Goal: Find specific page/section: Find specific page/section

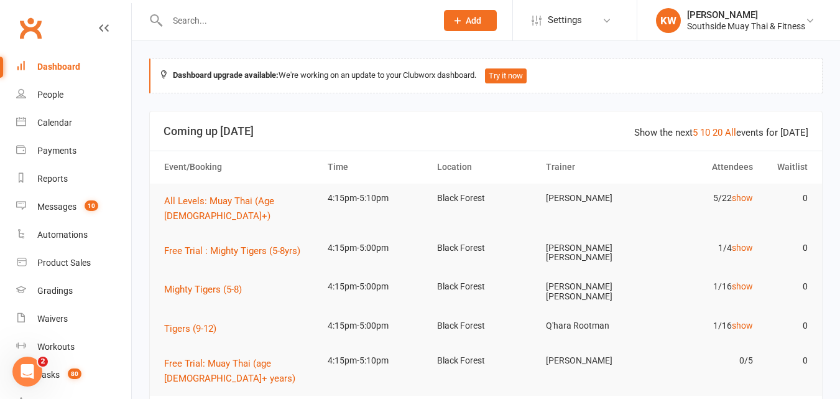
click at [207, 22] on input "text" at bounding box center [296, 20] width 264 height 17
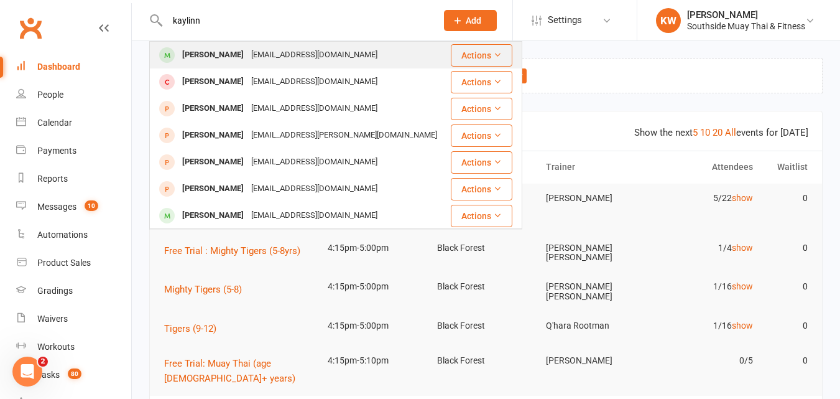
type input "kaylinn"
click at [215, 50] on div "[PERSON_NAME]" at bounding box center [212, 55] width 69 height 18
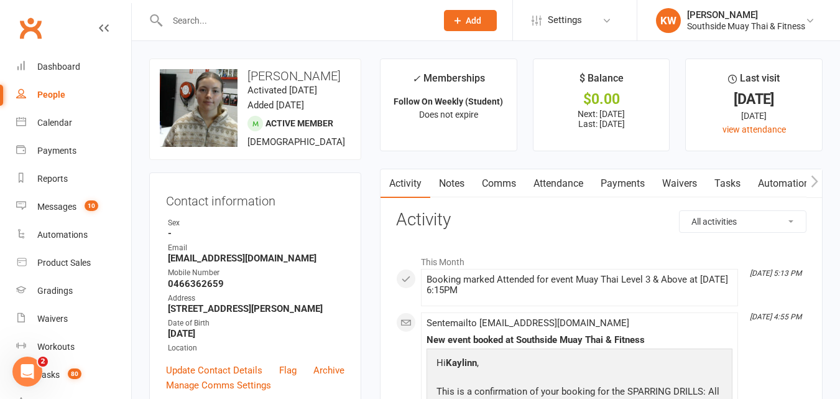
click at [191, 12] on input "text" at bounding box center [296, 20] width 264 height 17
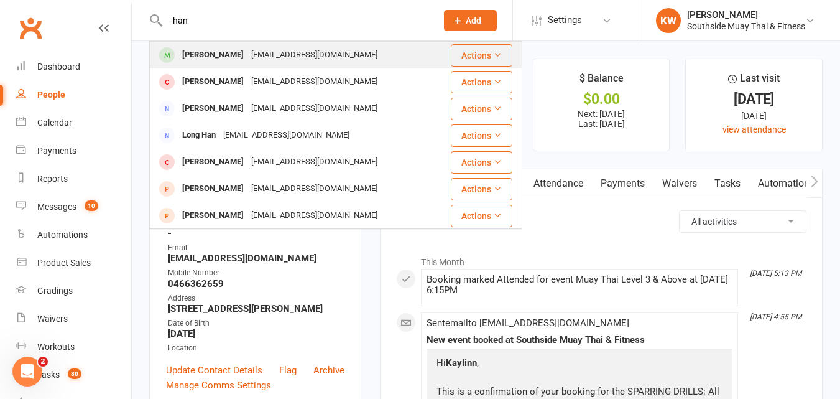
type input "han"
click at [188, 53] on div "[PERSON_NAME]" at bounding box center [212, 55] width 69 height 18
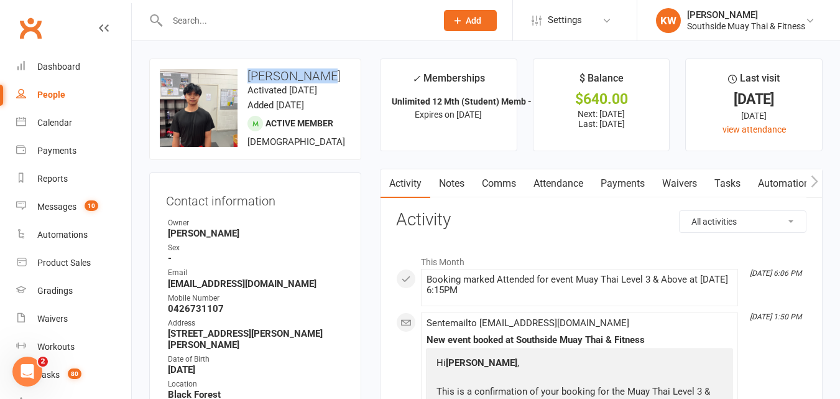
drag, startPoint x: 330, startPoint y: 76, endPoint x: 245, endPoint y: 76, distance: 85.2
click at [245, 76] on h3 "[PERSON_NAME]" at bounding box center [255, 76] width 191 height 14
copy h3 "[PERSON_NAME]"
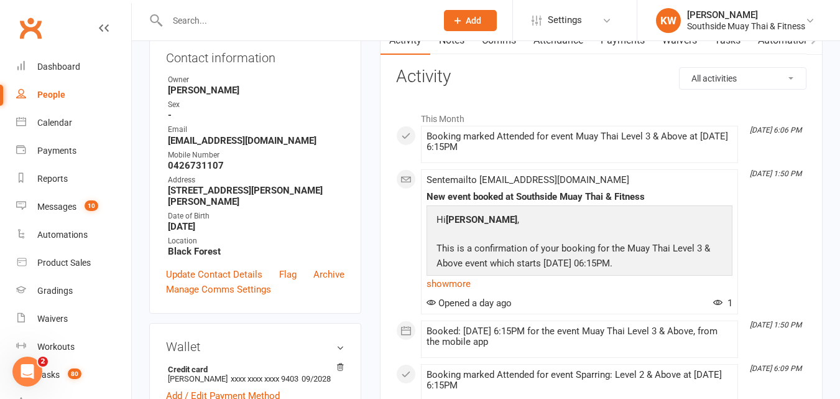
scroll to position [187, 0]
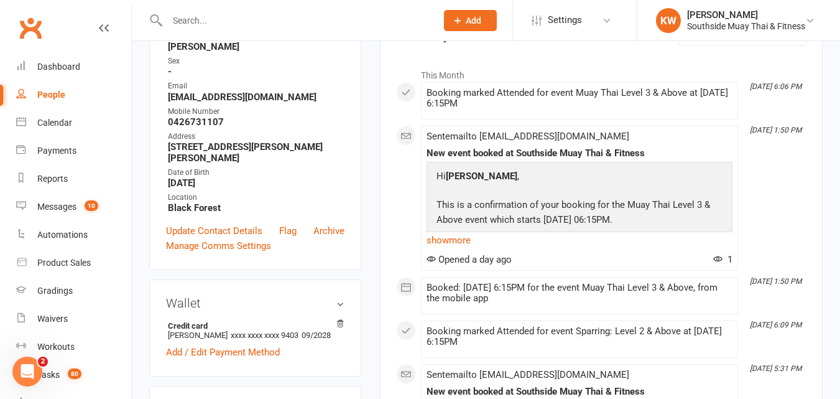
click at [198, 18] on input "text" at bounding box center [296, 20] width 264 height 17
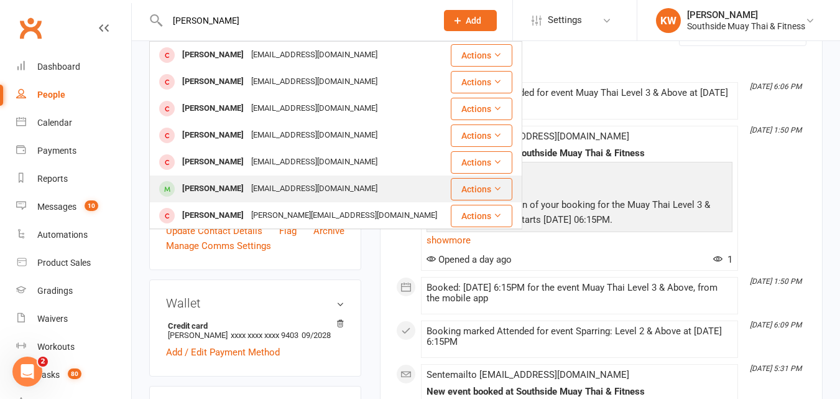
type input "[PERSON_NAME]"
click at [210, 183] on div "[PERSON_NAME]" at bounding box center [212, 189] width 69 height 18
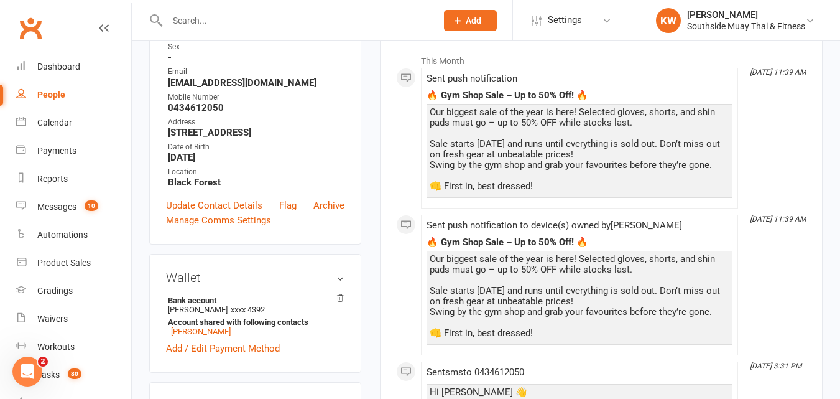
scroll to position [187, 0]
